Goal: Manage account settings

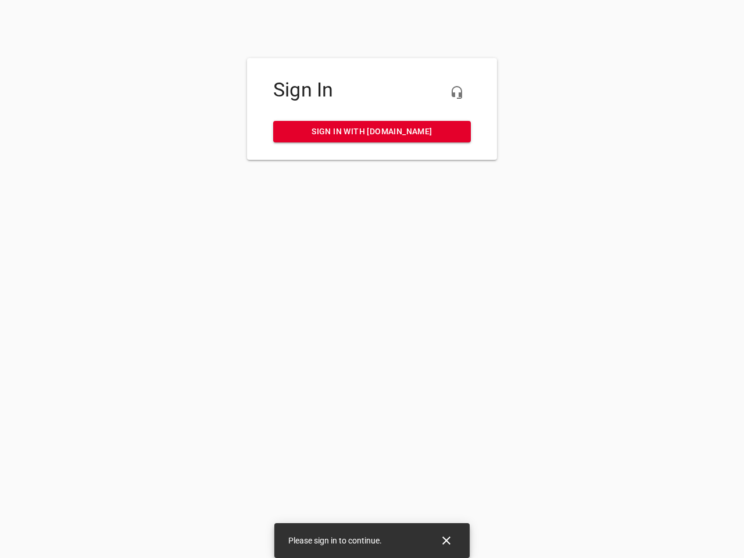
click at [457, 92] on icon "button" at bounding box center [457, 92] width 14 height 14
click at [446, 541] on icon "Close" at bounding box center [446, 540] width 8 height 8
